Goal: Task Accomplishment & Management: Use online tool/utility

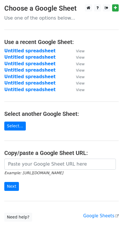
click at [40, 171] on small "Example: [URL][DOMAIN_NAME]" at bounding box center [33, 172] width 59 height 4
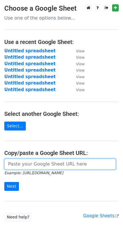
click at [30, 163] on input "url" at bounding box center [60, 163] width 112 height 11
paste input "[URL][DOMAIN_NAME]"
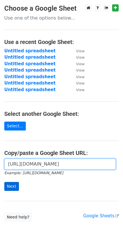
type input "[URL][DOMAIN_NAME]"
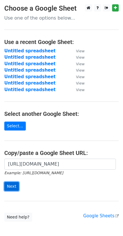
click at [17, 182] on input "Next" at bounding box center [11, 186] width 15 height 9
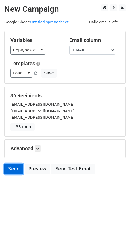
click at [11, 169] on link "Send" at bounding box center [13, 168] width 19 height 11
